Goal: Task Accomplishment & Management: Manage account settings

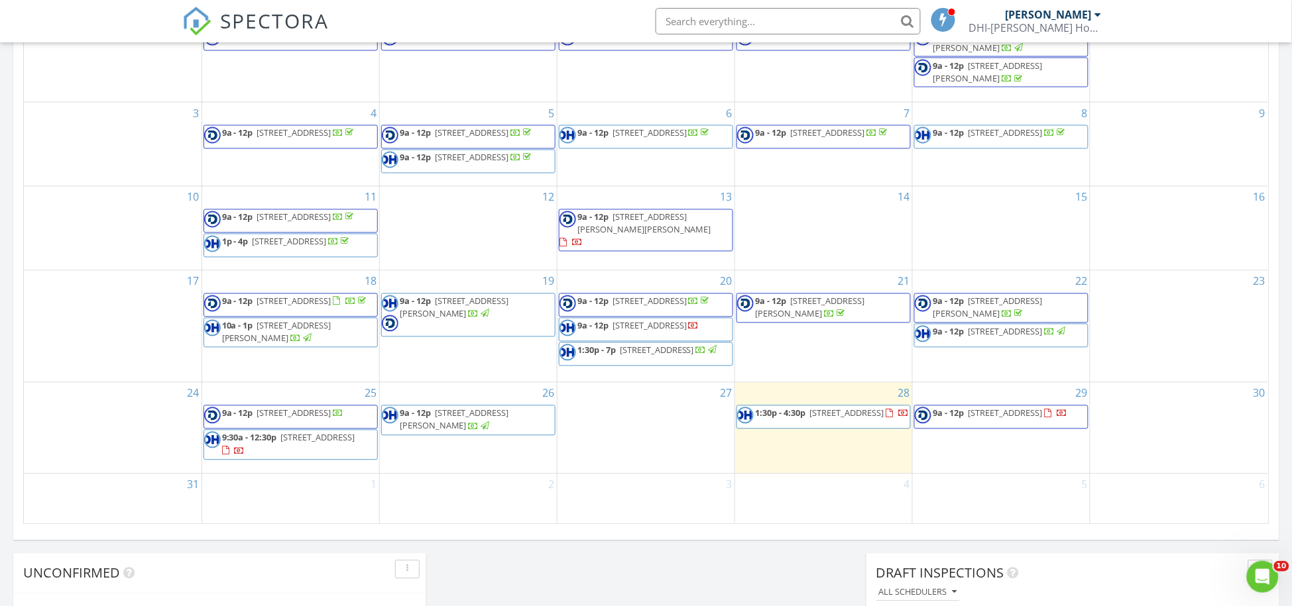
scroll to position [774, 0]
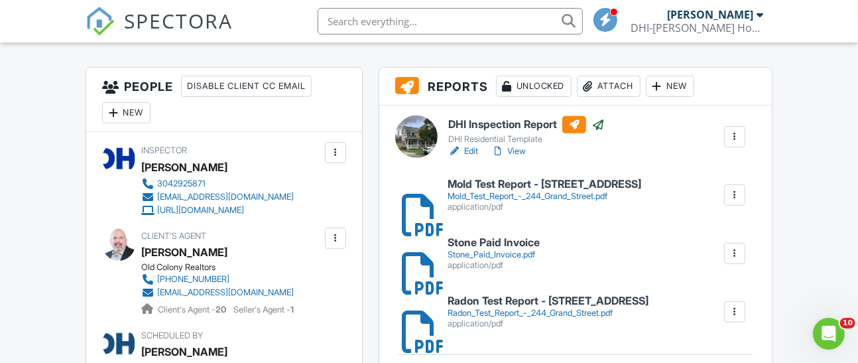
scroll to position [331, 0]
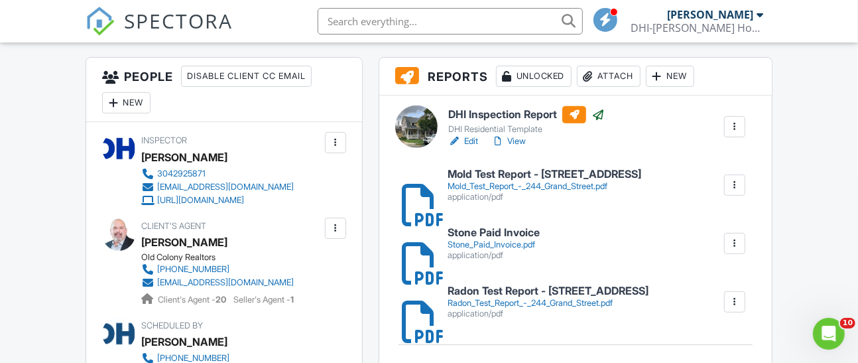
click at [518, 148] on link "View" at bounding box center [508, 141] width 34 height 13
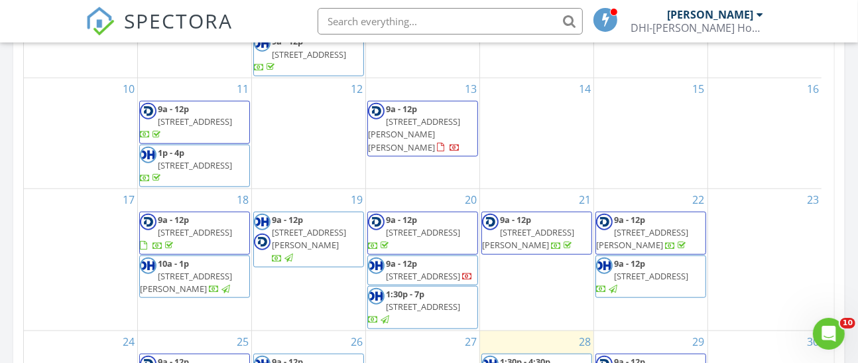
scroll to position [115, 0]
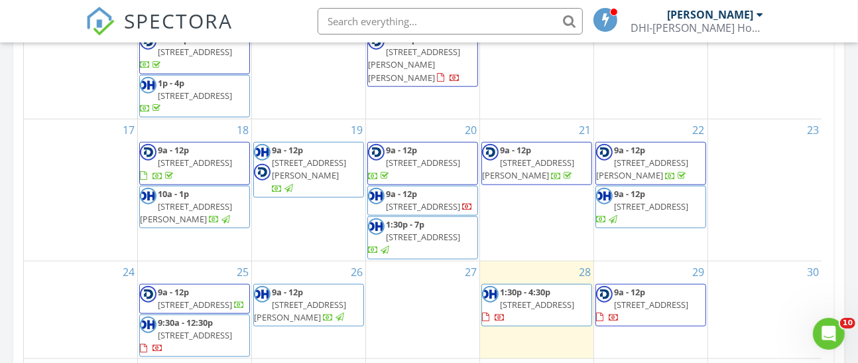
click at [684, 286] on span "9a - 12p 1997 Point Marion Rd, Morgantown 26508" at bounding box center [650, 305] width 109 height 39
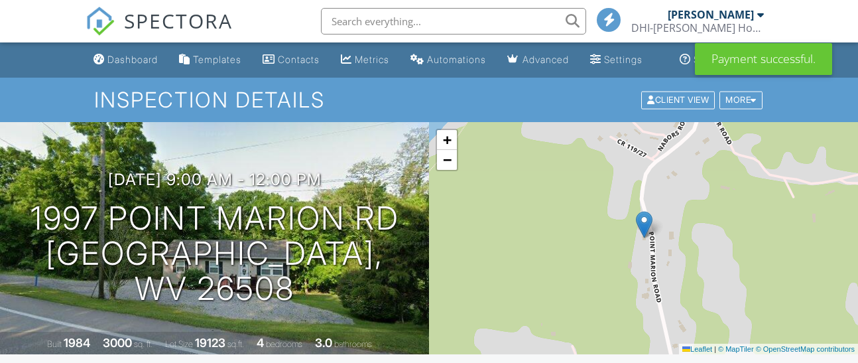
scroll to position [966, 0]
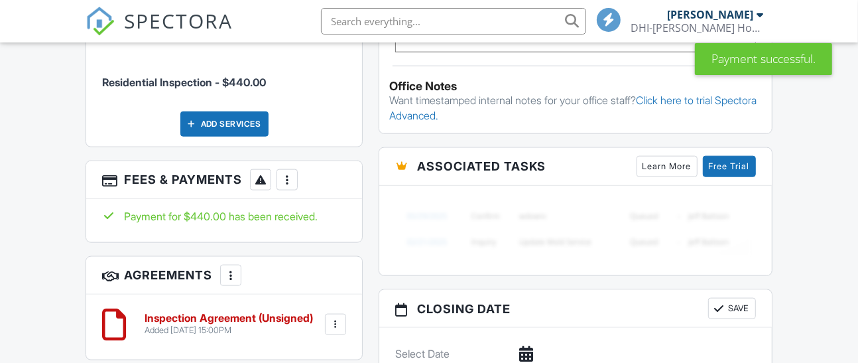
click at [336, 317] on div at bounding box center [335, 323] width 13 height 13
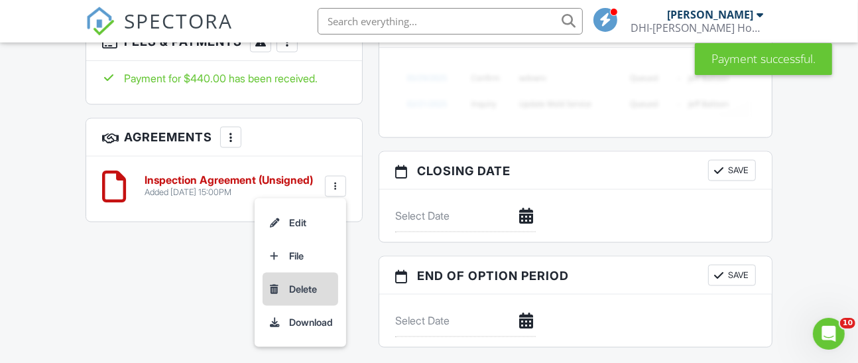
scroll to position [0, 0]
click at [305, 272] on li "Delete" at bounding box center [300, 288] width 76 height 33
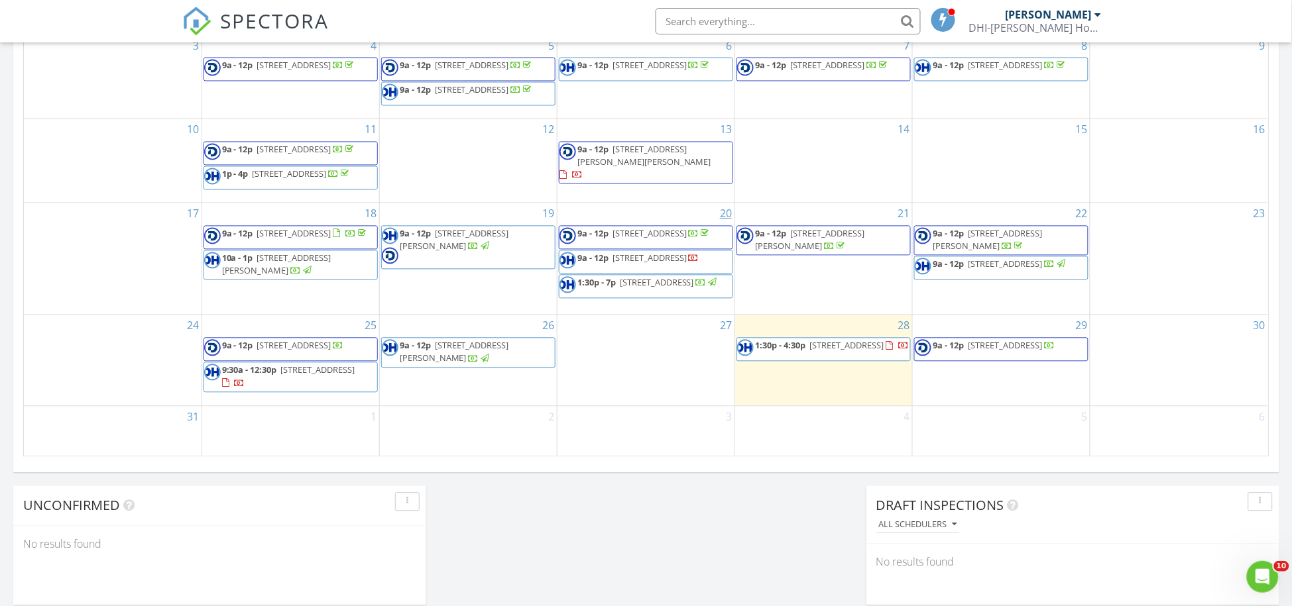
scroll to position [774, 0]
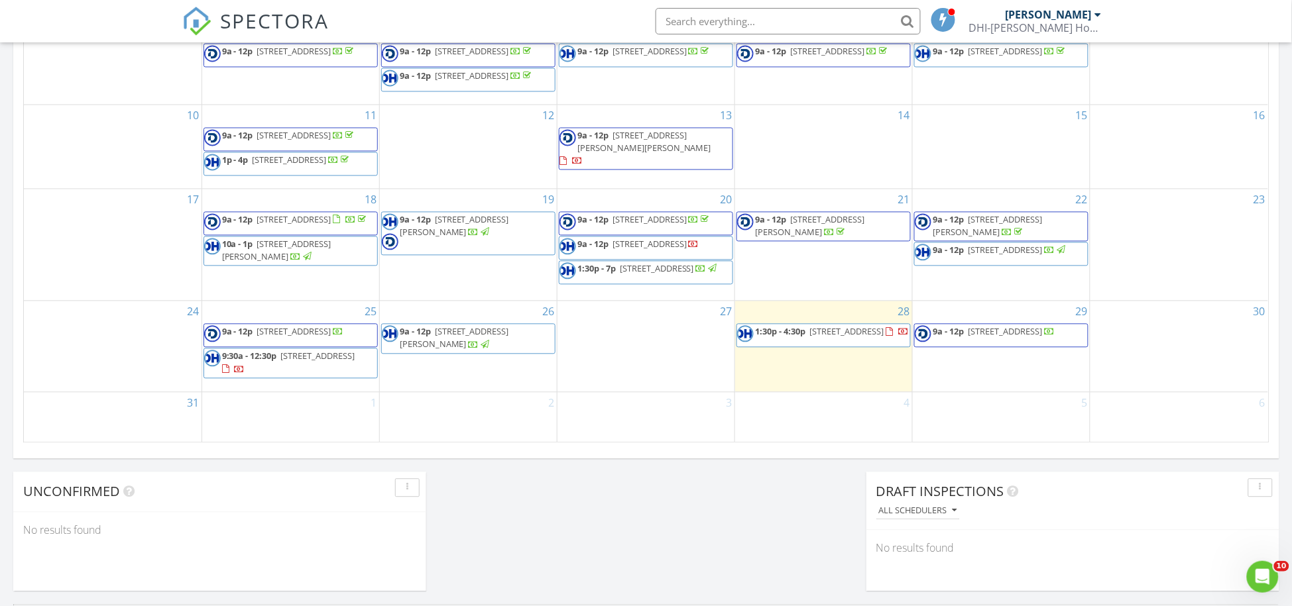
click at [798, 338] on span "1:30p - 4:30p" at bounding box center [780, 332] width 50 height 12
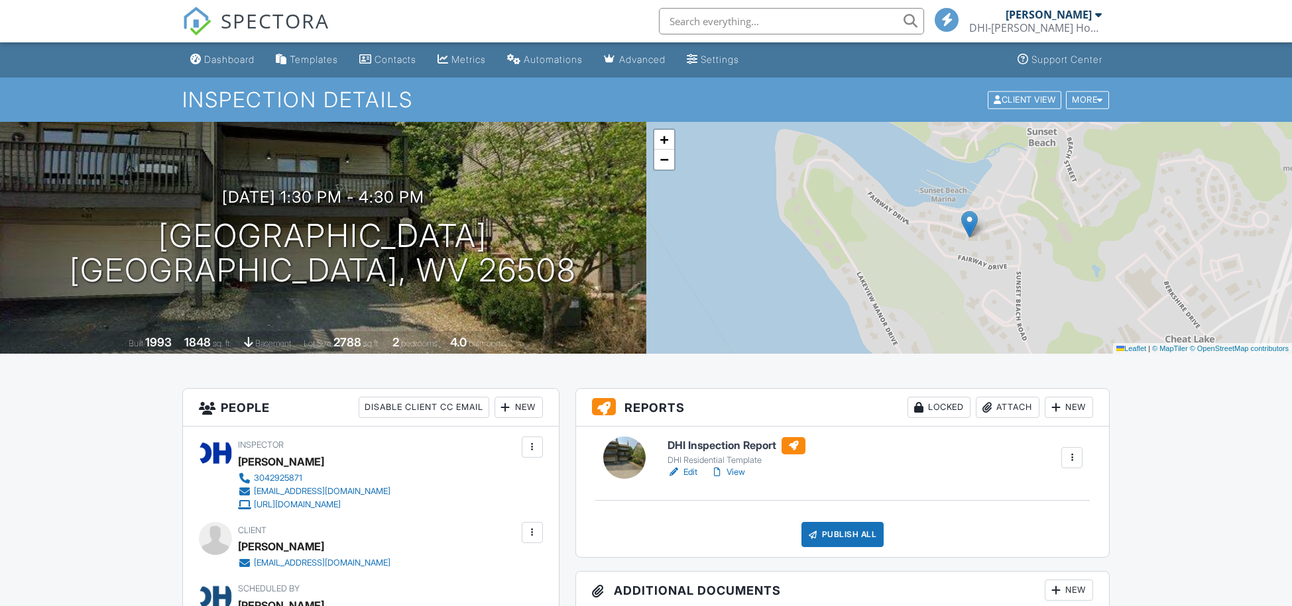
scroll to position [414, 0]
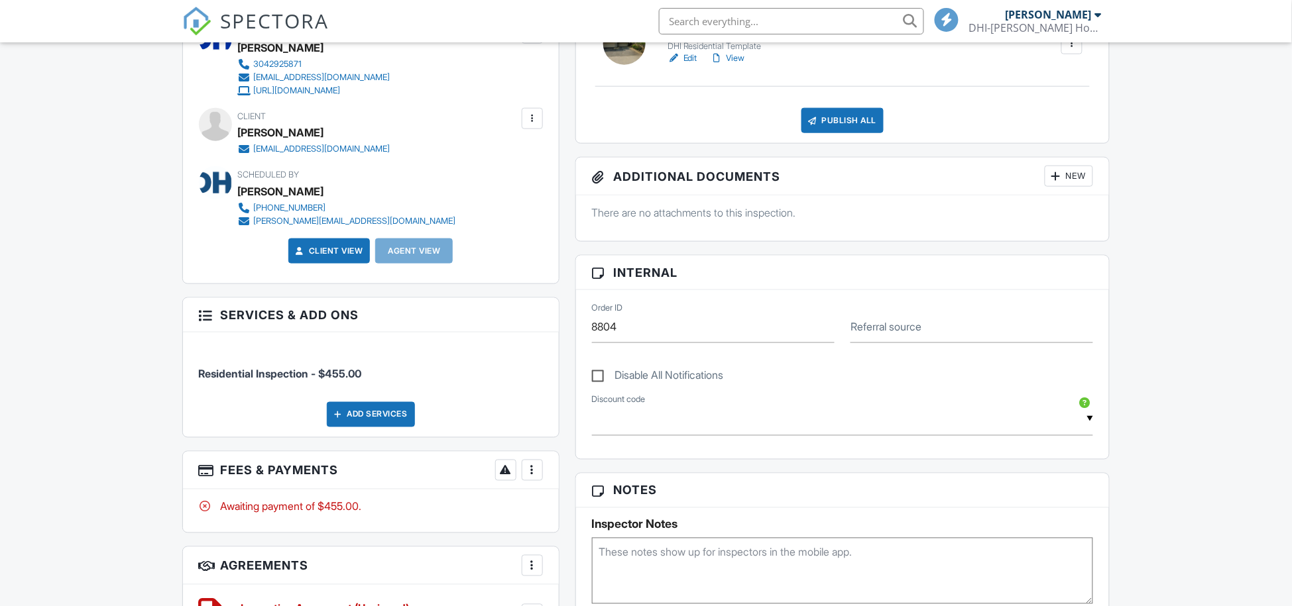
click at [534, 464] on div at bounding box center [532, 470] width 13 height 13
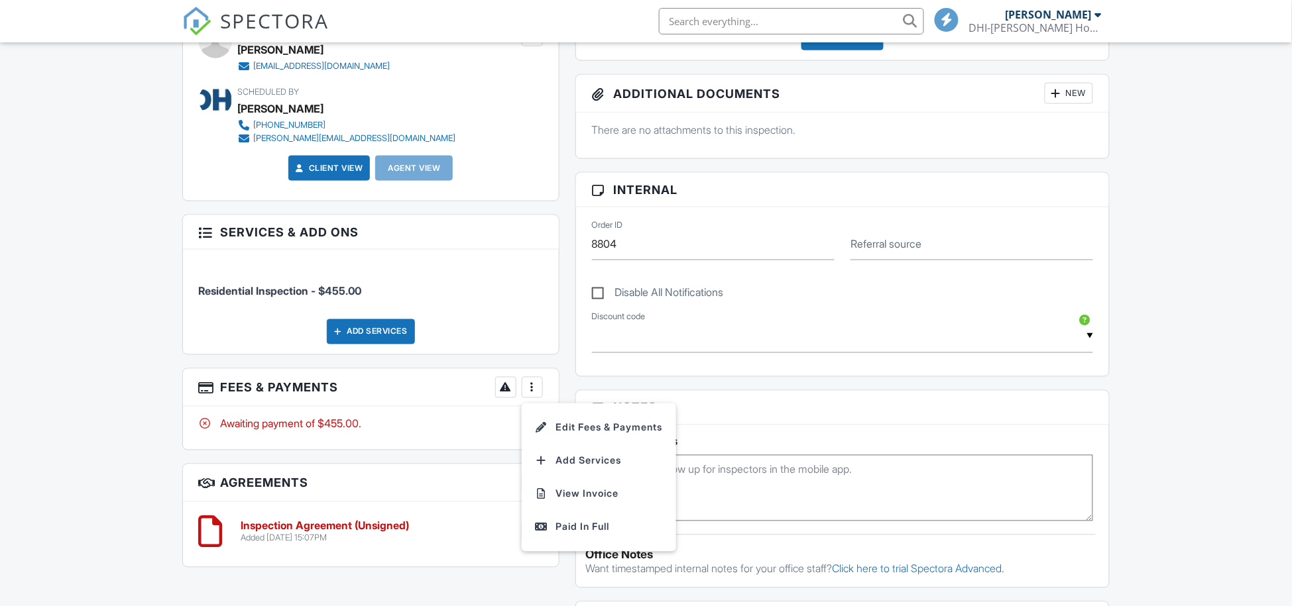
scroll to position [0, 0]
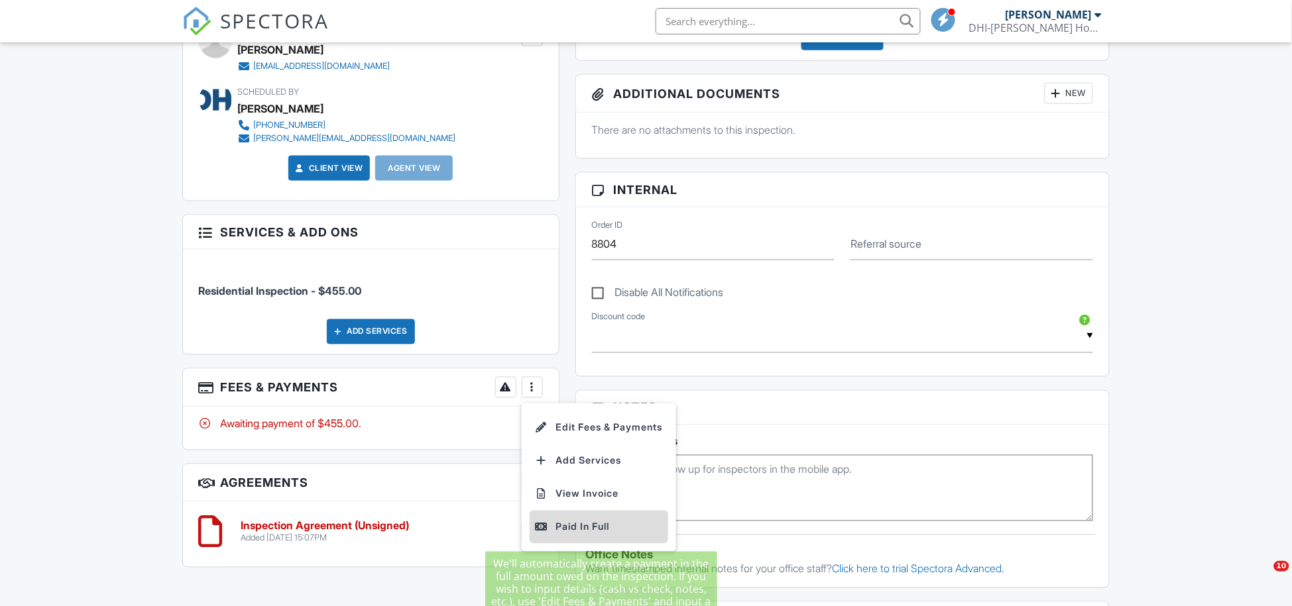
click at [571, 528] on div "Paid In Full" at bounding box center [599, 528] width 128 height 16
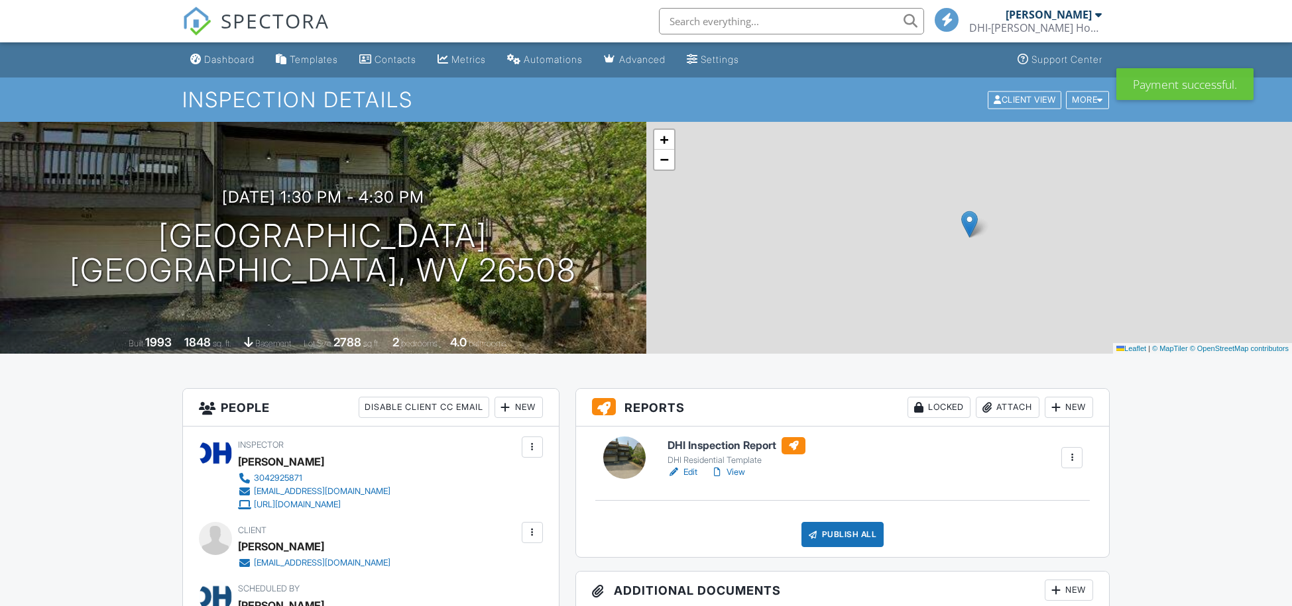
scroll to position [746, 0]
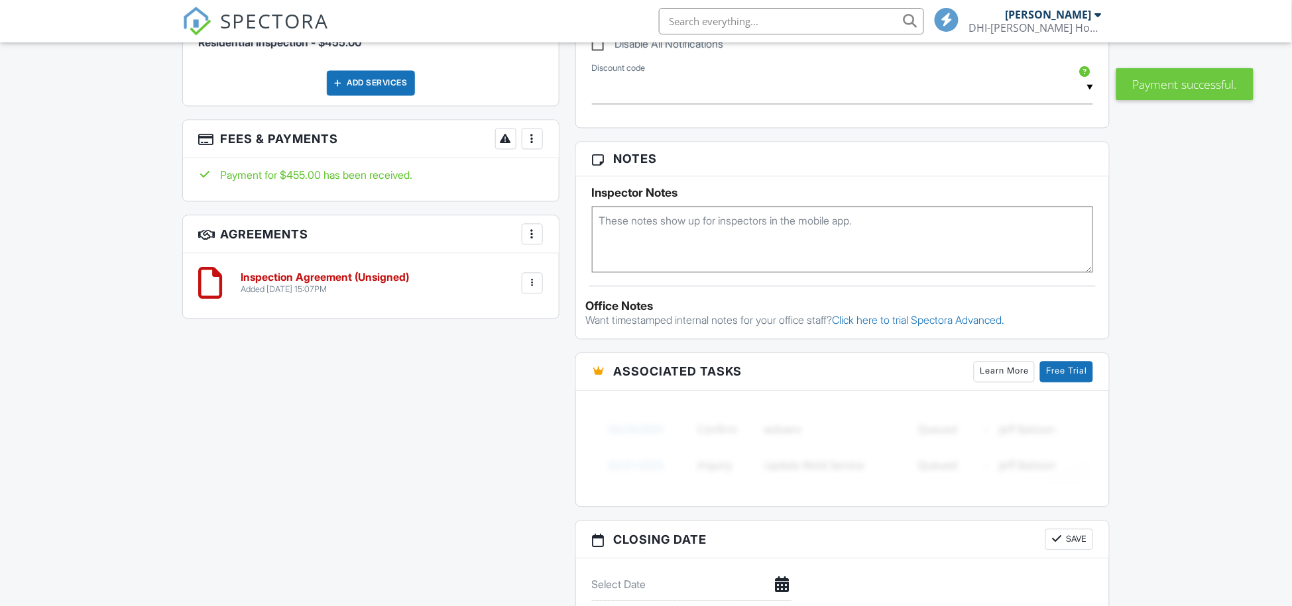
click at [534, 281] on div at bounding box center [532, 283] width 13 height 13
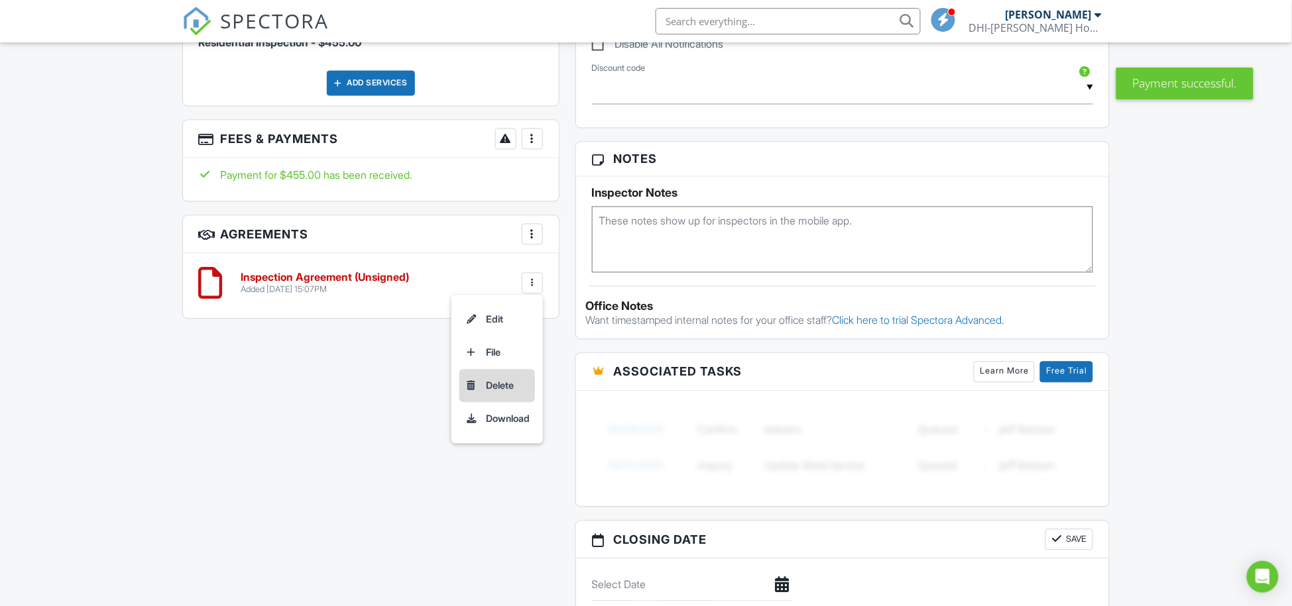
click at [488, 382] on li "Delete" at bounding box center [497, 386] width 76 height 33
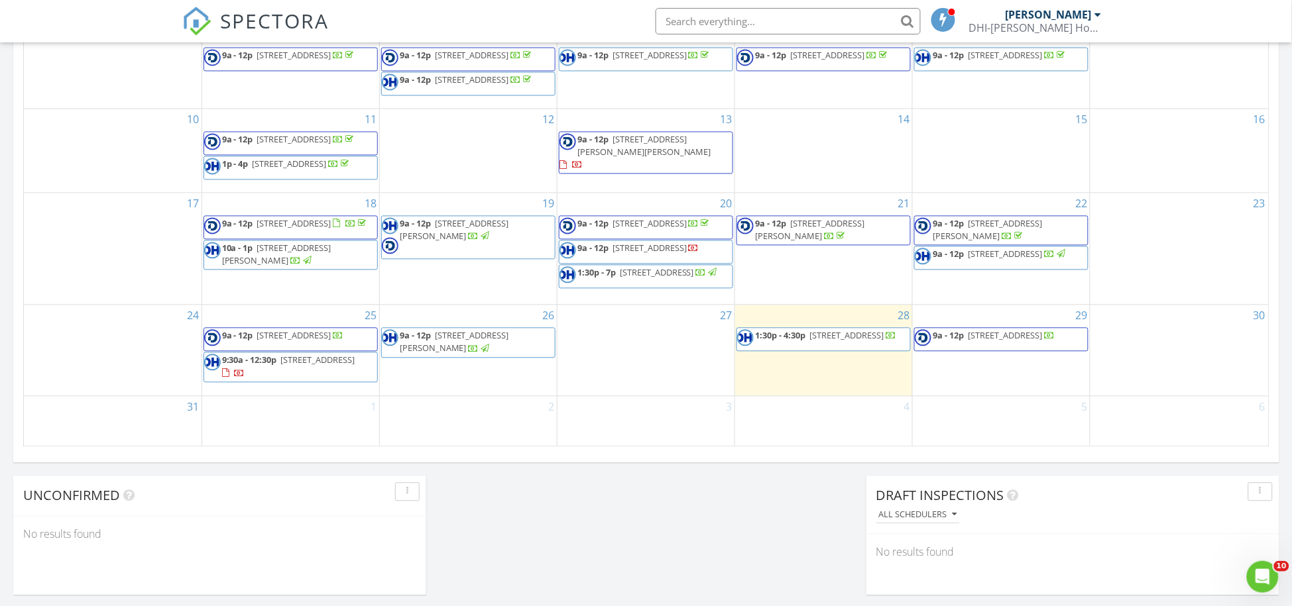
scroll to position [774, 0]
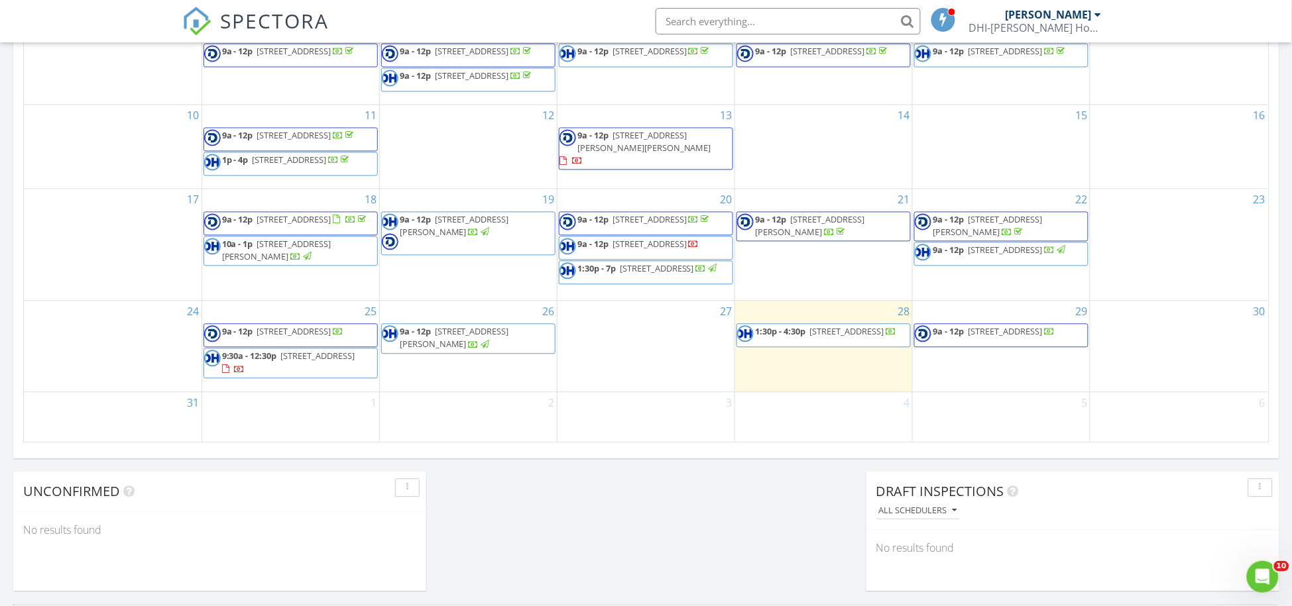
click at [836, 229] on div at bounding box center [841, 234] width 11 height 11
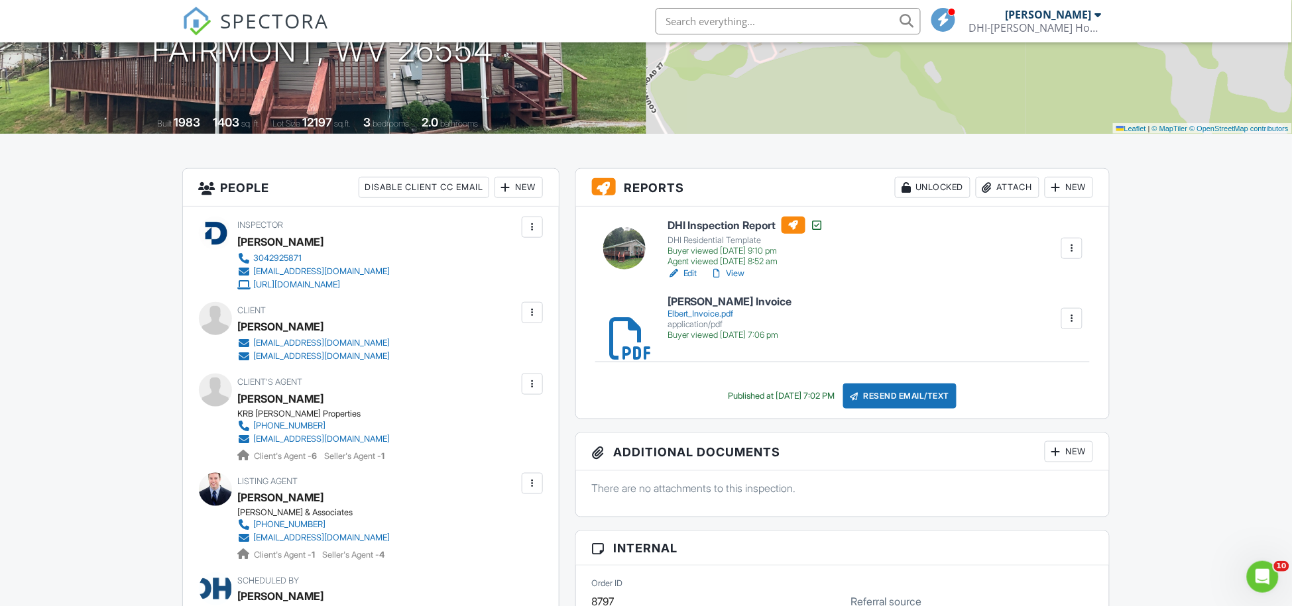
click at [997, 186] on div "Attach" at bounding box center [1008, 187] width 64 height 21
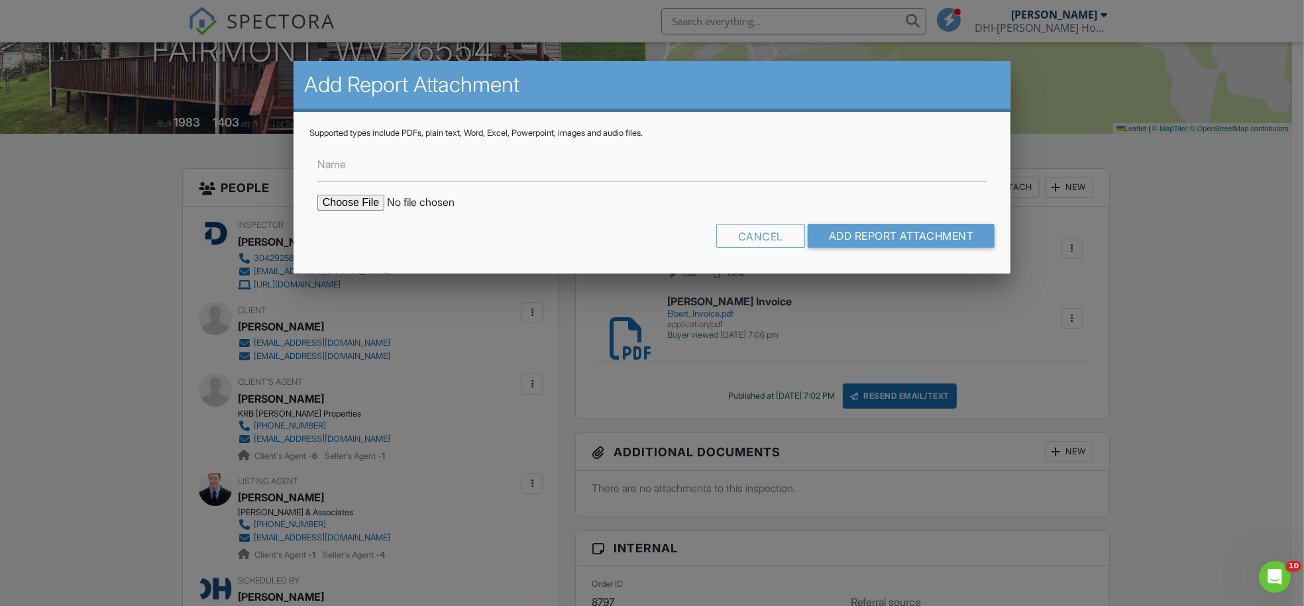
click at [349, 199] on input "file" at bounding box center [429, 203] width 225 height 16
type input "C:\fakepath\Mold Test Report - 216 Everson Road.pdf"
click at [870, 234] on input "Add Report Attachment" at bounding box center [902, 236] width 188 height 24
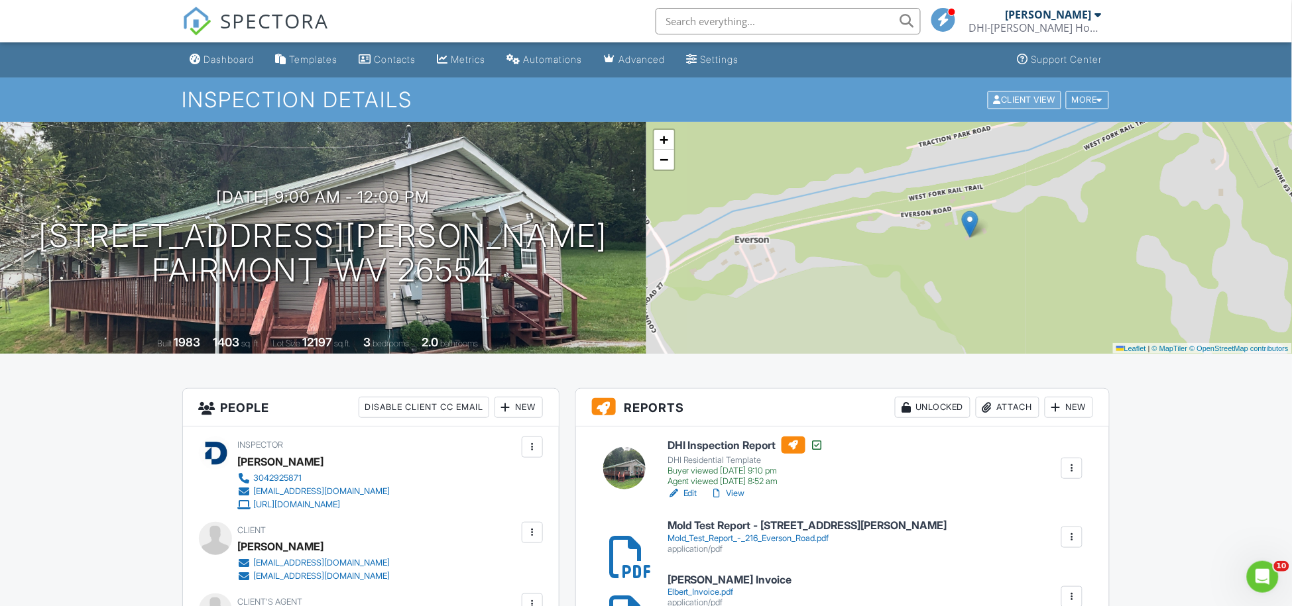
click at [1011, 101] on div "Client View" at bounding box center [1025, 100] width 74 height 18
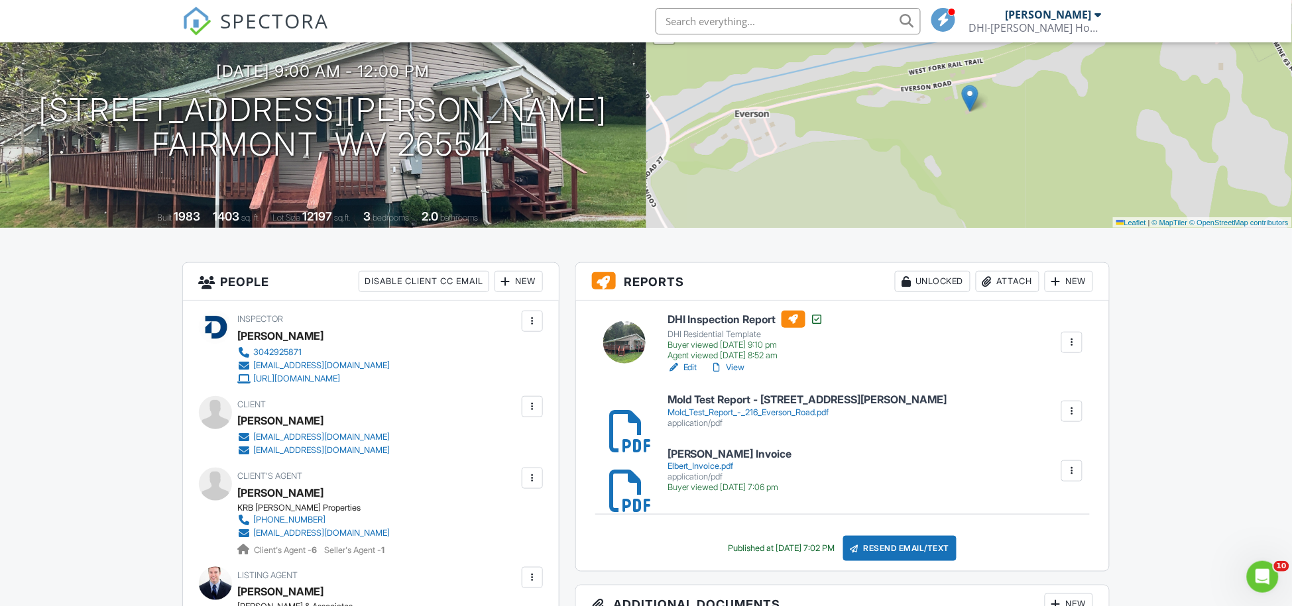
scroll to position [137, 0]
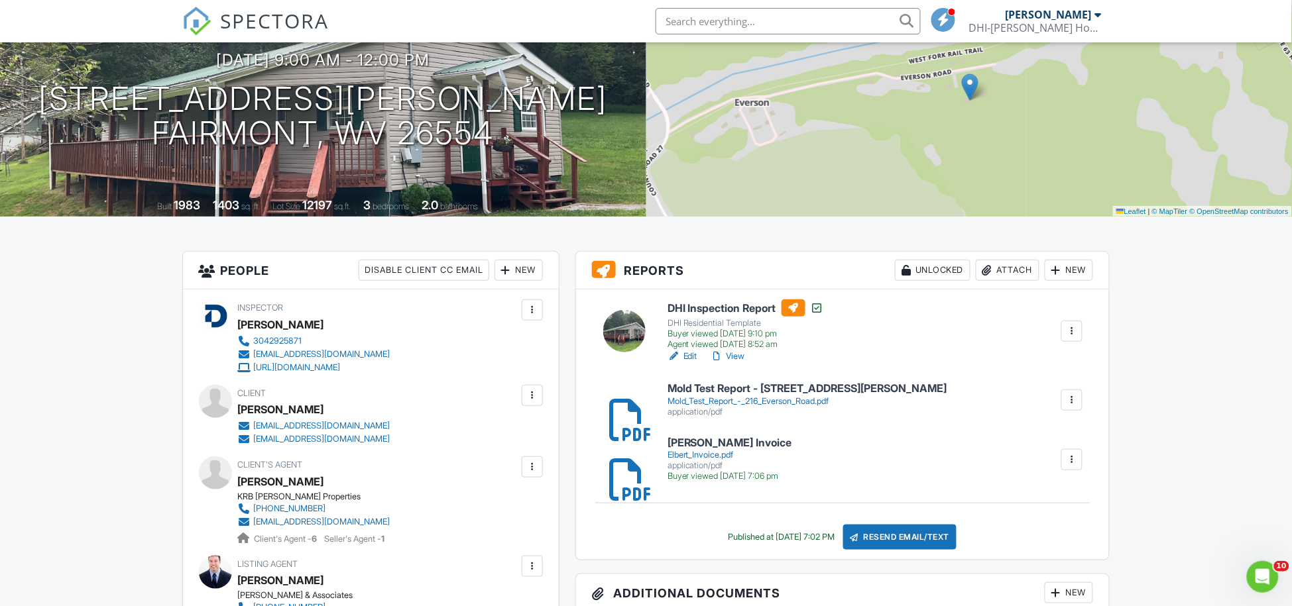
click at [740, 355] on link "View" at bounding box center [728, 356] width 34 height 13
